Goal: Transaction & Acquisition: Purchase product/service

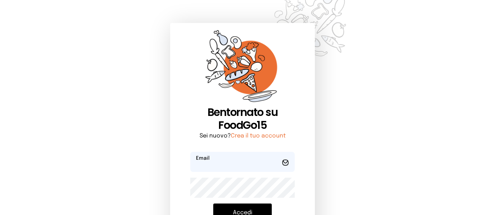
type input "**********"
click at [252, 200] on form "**********" at bounding box center [242, 206] width 104 height 108
click at [252, 207] on button "Accedi" at bounding box center [242, 212] width 58 height 19
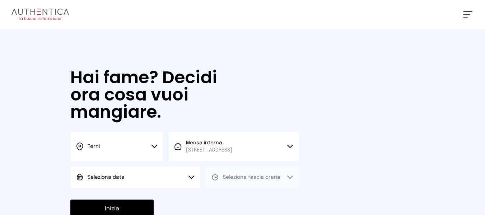
click at [183, 172] on button "Seleziona data" at bounding box center [135, 177] width 130 height 22
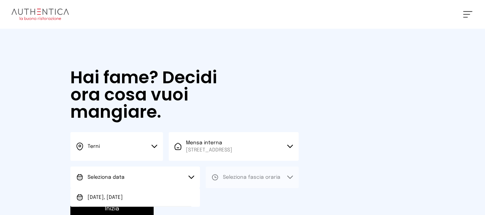
click at [183, 192] on li "[DATE], [DATE]" at bounding box center [135, 197] width 130 height 19
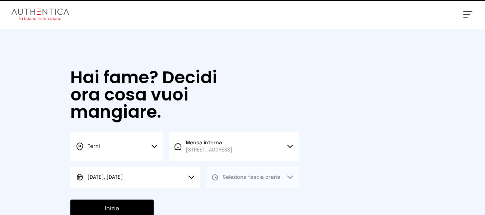
click at [216, 182] on button "Seleziona fascia oraria" at bounding box center [252, 177] width 93 height 22
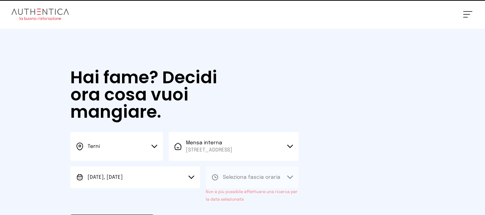
click at [217, 196] on div "Seleziona fascia oraria Non è più possibile effettuare una ricerca per la data …" at bounding box center [252, 184] width 93 height 37
click at [234, 179] on span "Seleziona fascia oraria" at bounding box center [251, 177] width 57 height 5
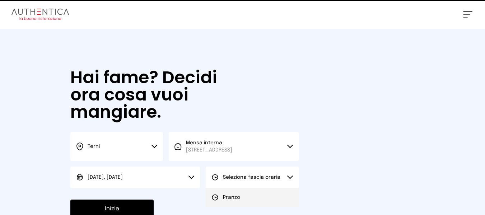
click at [225, 196] on span "Pranzo" at bounding box center [231, 197] width 17 height 7
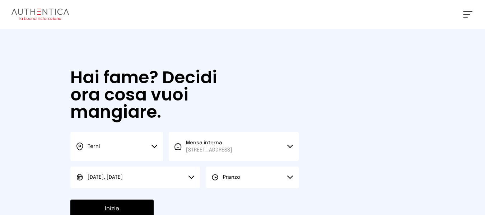
click at [129, 207] on button "Inizia" at bounding box center [111, 208] width 83 height 19
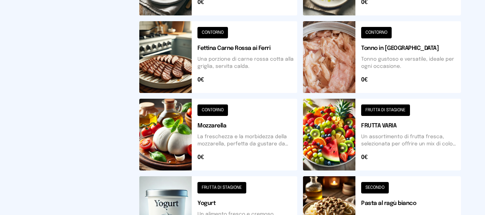
scroll to position [329, 0]
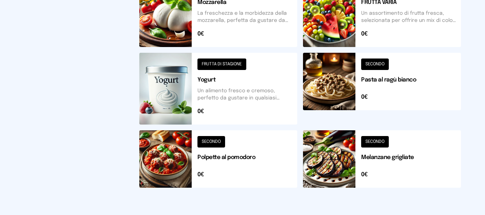
click at [269, 145] on button at bounding box center [218, 158] width 158 height 57
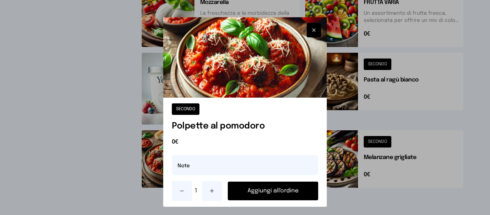
click at [264, 185] on button "Aggiungi all'ordine" at bounding box center [273, 191] width 90 height 19
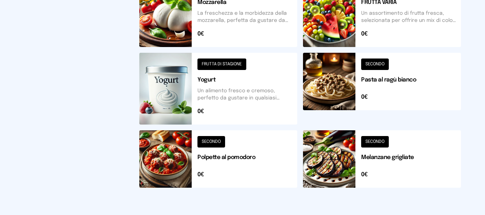
click at [414, 96] on button at bounding box center [382, 89] width 158 height 72
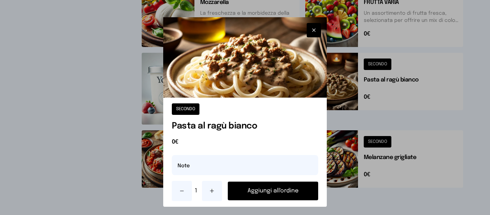
click at [285, 184] on button "Aggiungi all'ordine" at bounding box center [273, 191] width 90 height 19
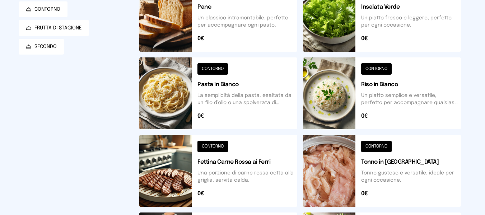
scroll to position [0, 0]
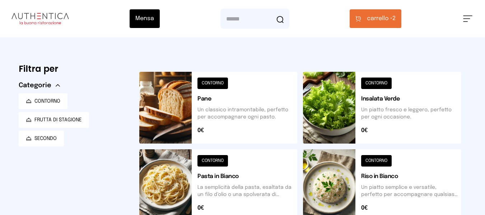
click at [390, 8] on div "Mensa Mensa interna - Viale dello Stadi... [DATE] ([GEOGRAPHIC_DATA]) [GEOGRAPH…" at bounding box center [242, 18] width 485 height 37
click at [395, 27] on button "carrello • 2" at bounding box center [375, 18] width 52 height 19
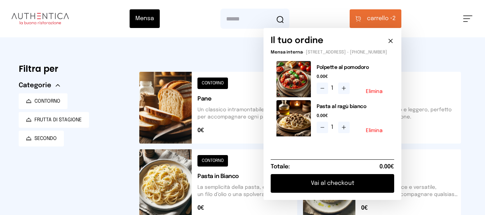
click at [363, 180] on button "Vai al checkout" at bounding box center [332, 183] width 123 height 19
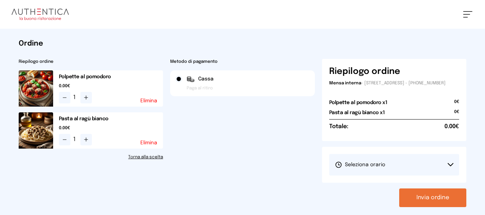
click at [381, 162] on button "Seleziona orario" at bounding box center [394, 165] width 130 height 22
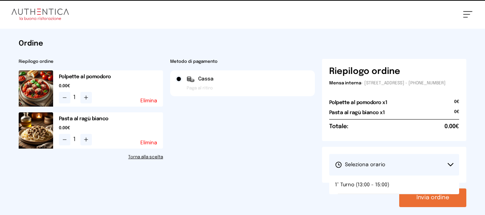
click at [383, 175] on button "Seleziona orario" at bounding box center [394, 165] width 130 height 22
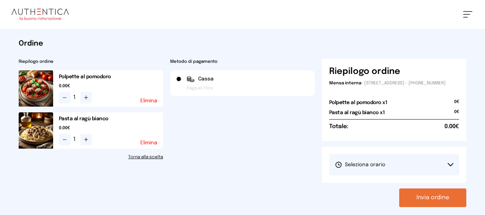
click at [394, 175] on button "Seleziona orario" at bounding box center [394, 165] width 130 height 22
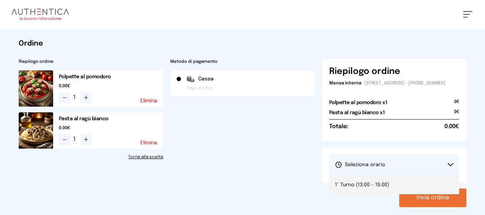
click at [393, 182] on li "1° Turno (13:00 - 15:00)" at bounding box center [394, 184] width 130 height 19
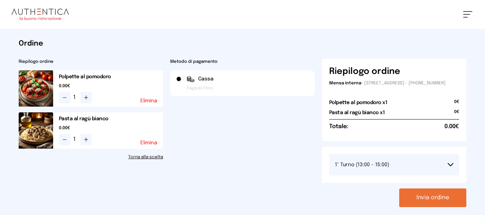
click at [414, 191] on div "Riepilogo ordine Mensa interna - [STREET_ADDRESS] - [PHONE_NUMBER] Polpette al …" at bounding box center [394, 133] width 145 height 148
click at [416, 195] on button "Invia ordine" at bounding box center [432, 197] width 67 height 19
